Goal: Task Accomplishment & Management: Manage account settings

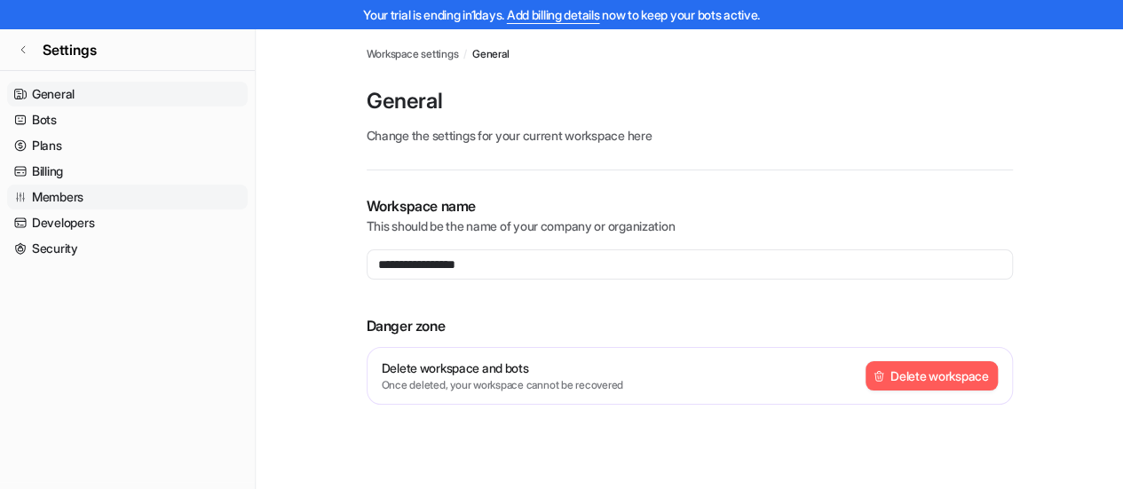
drag, startPoint x: 48, startPoint y: 164, endPoint x: 214, endPoint y: 204, distance: 170.7
click at [48, 164] on link "Billing" at bounding box center [127, 171] width 241 height 25
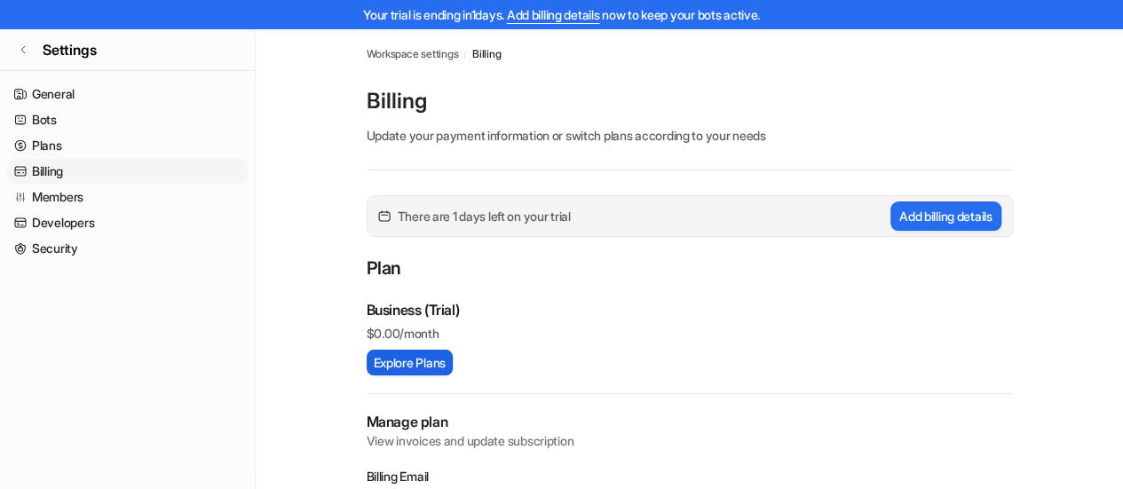
click at [412, 366] on button "Explore Plans" at bounding box center [410, 363] width 86 height 26
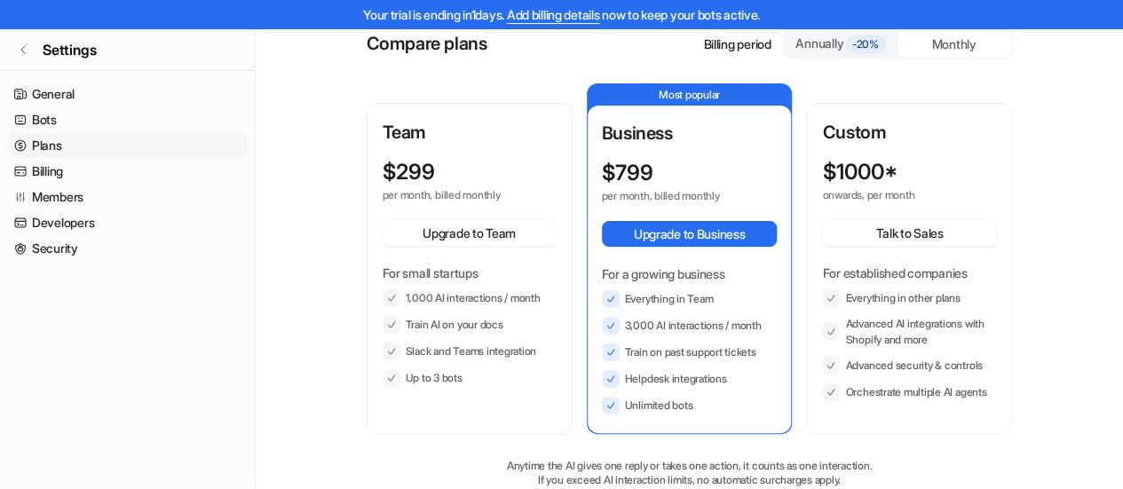
scroll to position [178, 0]
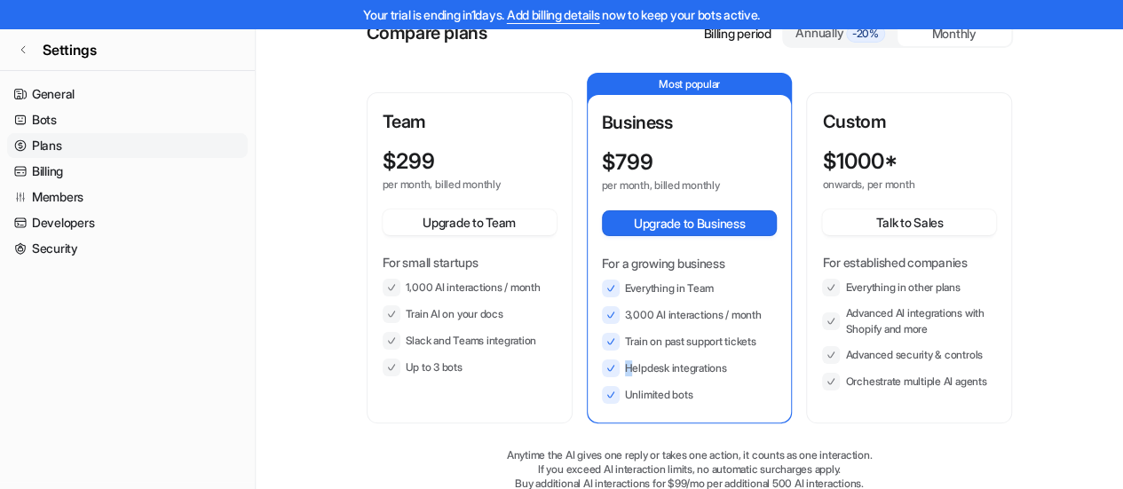
drag, startPoint x: 653, startPoint y: 370, endPoint x: 689, endPoint y: 299, distance: 79.4
click at [752, 361] on li "Helpdesk integrations" at bounding box center [690, 369] width 176 height 18
drag, startPoint x: 604, startPoint y: 169, endPoint x: 678, endPoint y: 159, distance: 75.2
click at [678, 159] on div "$ 799" at bounding box center [674, 162] width 144 height 25
drag, startPoint x: 626, startPoint y: 317, endPoint x: 770, endPoint y: 317, distance: 143.8
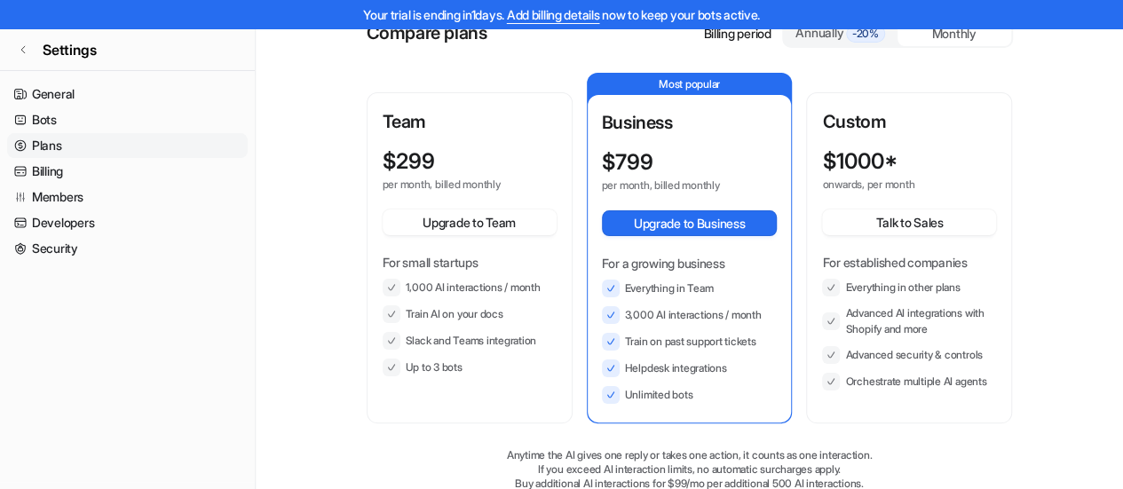
click at [770, 317] on li "3,000 AI interactions / month" at bounding box center [690, 315] width 176 height 18
click at [39, 99] on link "General" at bounding box center [127, 94] width 241 height 25
click at [23, 49] on icon at bounding box center [23, 49] width 11 height 11
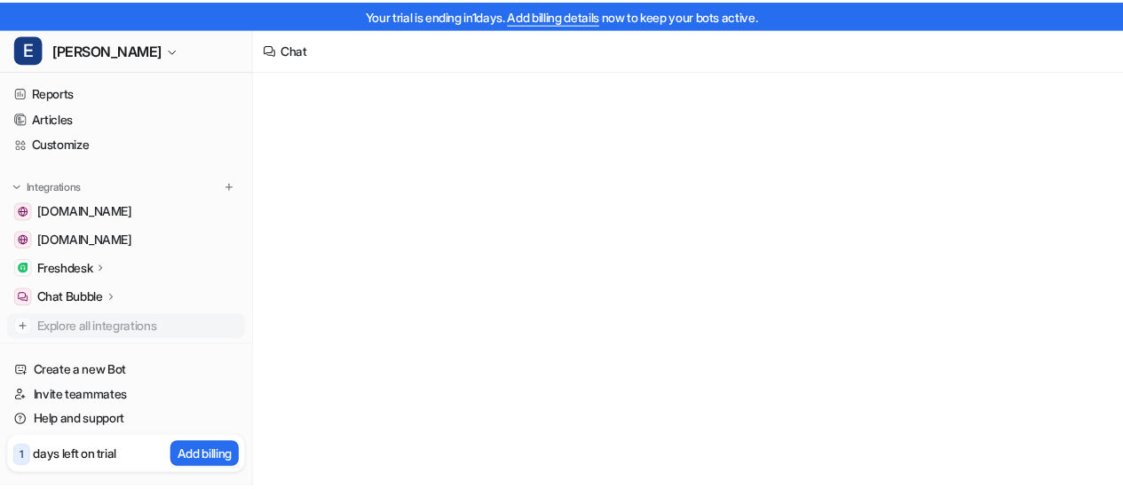
scroll to position [89, 0]
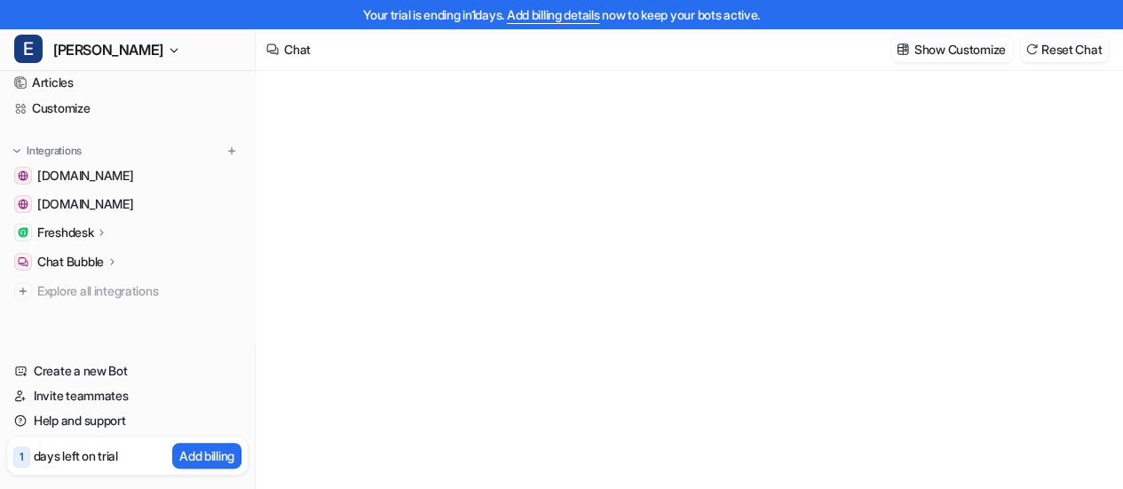
type textarea "**********"
click at [82, 228] on p "Freshdesk" at bounding box center [65, 233] width 56 height 18
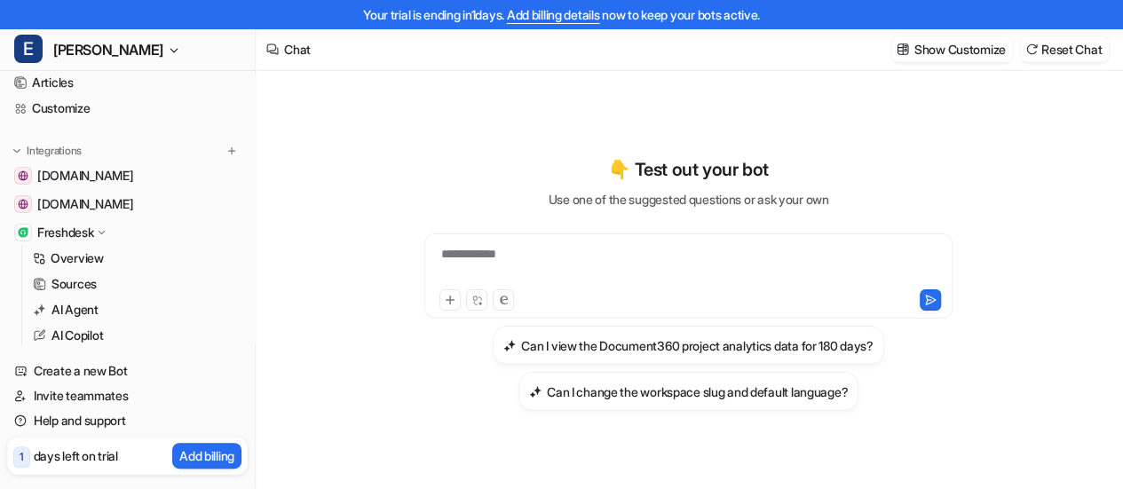
click at [93, 232] on p "Freshdesk" at bounding box center [65, 233] width 56 height 18
click at [83, 267] on p "Chat Bubble" at bounding box center [70, 262] width 67 height 18
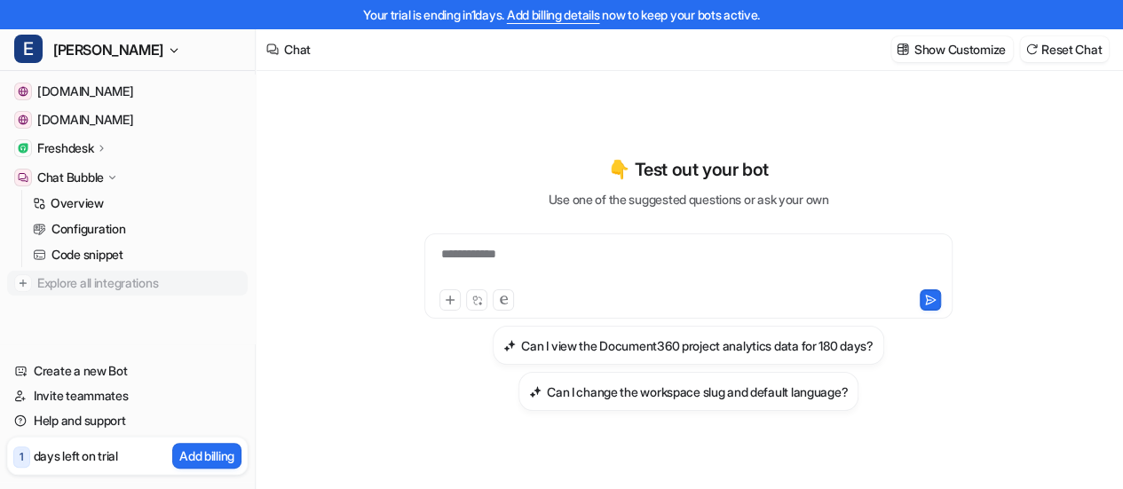
click at [95, 277] on span "Explore all integrations" at bounding box center [138, 283] width 203 height 28
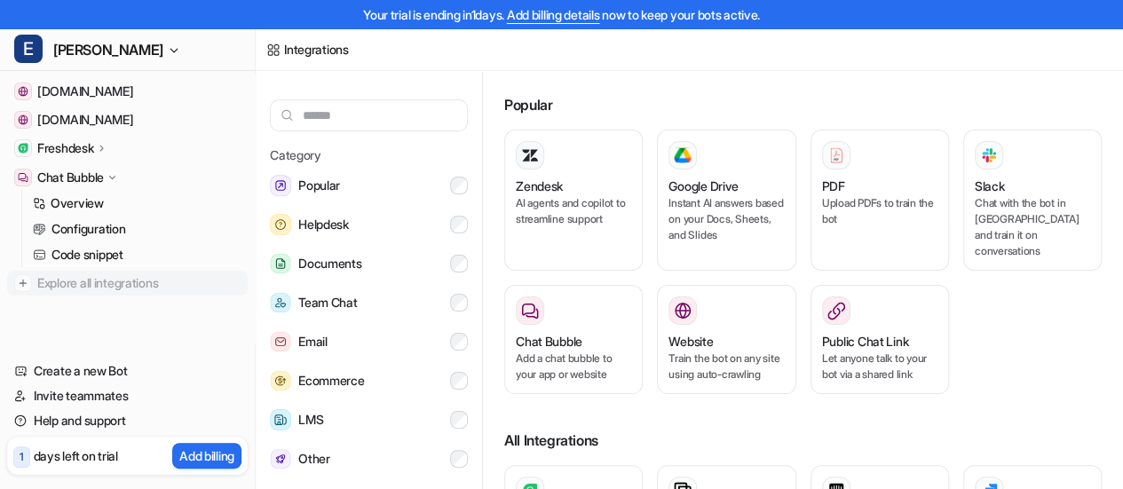
click at [12, 281] on link "Explore all integrations" at bounding box center [127, 283] width 241 height 25
click at [362, 304] on button "Team Chat" at bounding box center [369, 303] width 198 height 36
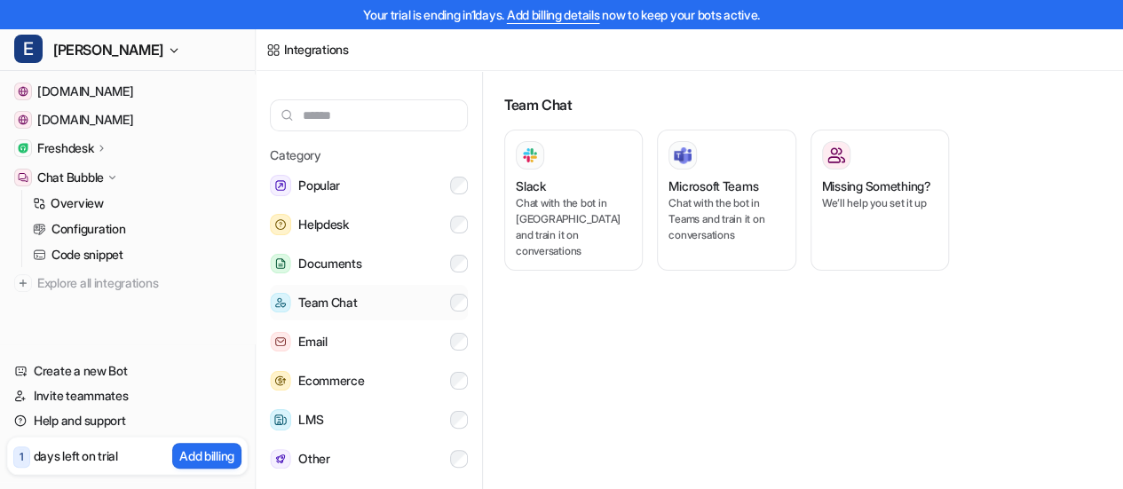
scroll to position [36, 0]
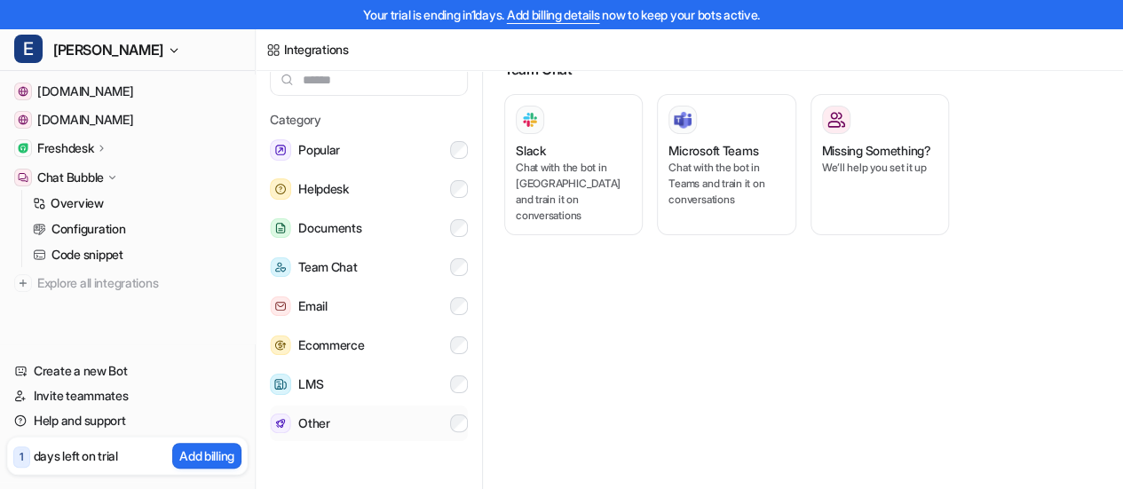
click at [327, 430] on span "Other" at bounding box center [314, 423] width 32 height 21
